Goal: Navigation & Orientation: Find specific page/section

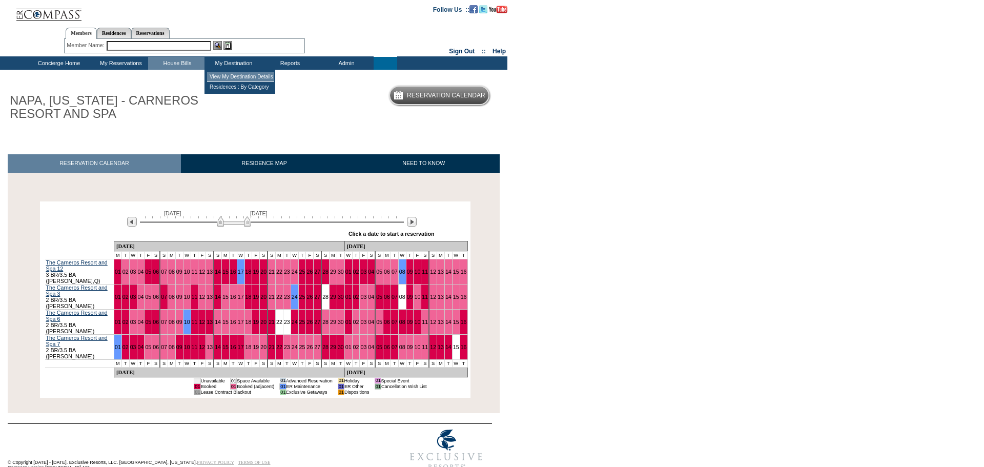
click at [237, 75] on td "View My Destination Details" at bounding box center [240, 77] width 67 height 10
click at [237, 76] on td "View My Destination Details" at bounding box center [240, 77] width 67 height 10
click at [223, 87] on td "Residences : By Category" at bounding box center [240, 87] width 67 height 10
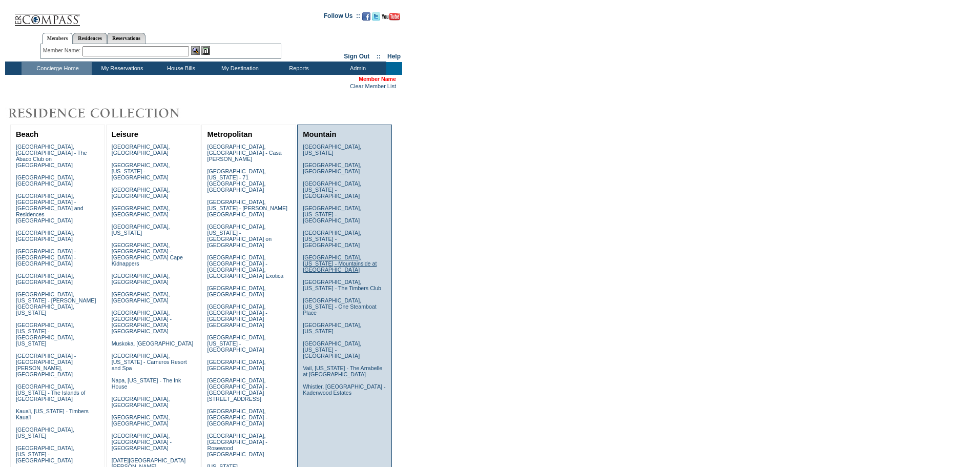
click at [316, 254] on link "Lake Tahoe, California - Mountainside at Northstar" at bounding box center [340, 263] width 74 height 18
